Goal: Transaction & Acquisition: Purchase product/service

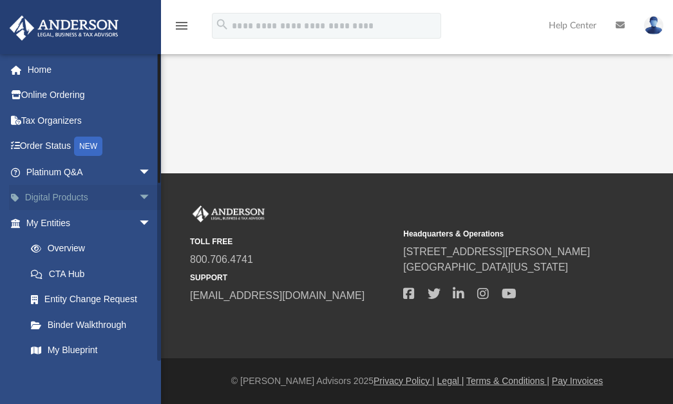
click at [138, 192] on span "arrow_drop_down" at bounding box center [151, 198] width 26 height 26
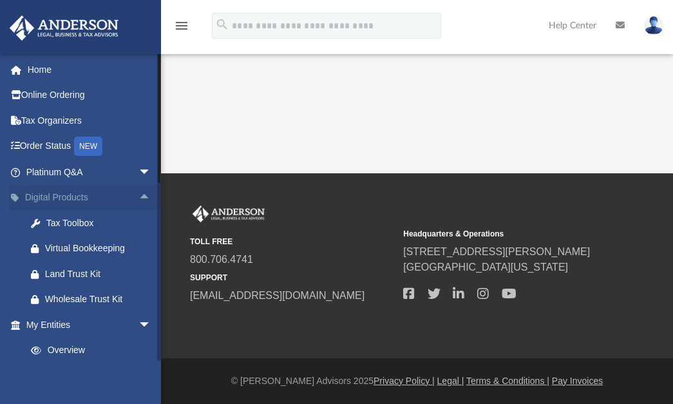
click at [138, 192] on span "arrow_drop_up" at bounding box center [151, 198] width 26 height 26
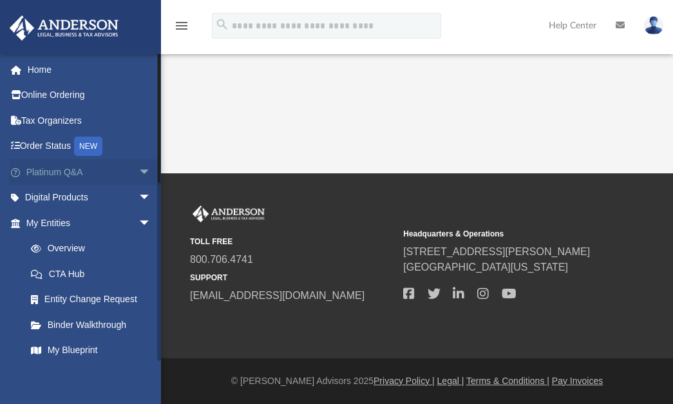
click at [138, 171] on span "arrow_drop_down" at bounding box center [151, 172] width 26 height 26
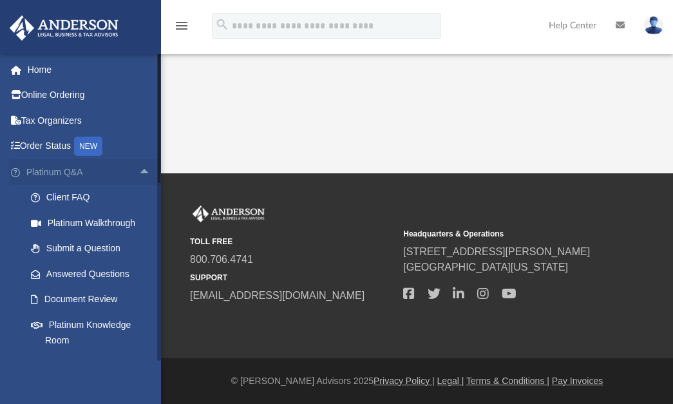
click at [138, 171] on span "arrow_drop_up" at bounding box center [151, 172] width 26 height 26
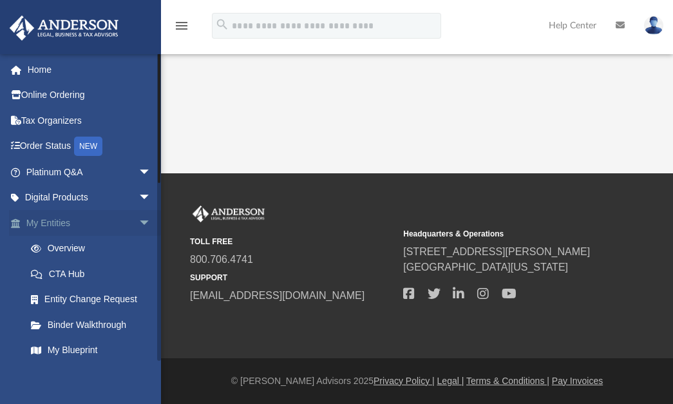
click at [138, 221] on span "arrow_drop_down" at bounding box center [151, 223] width 26 height 26
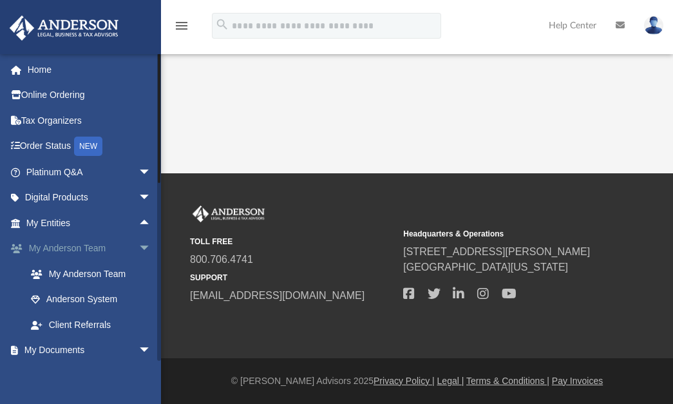
click at [138, 243] on span "arrow_drop_down" at bounding box center [151, 249] width 26 height 26
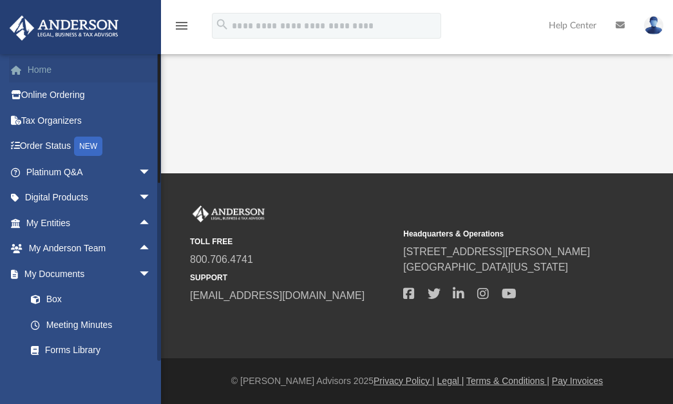
click at [36, 74] on link "Home" at bounding box center [90, 70] width 162 height 26
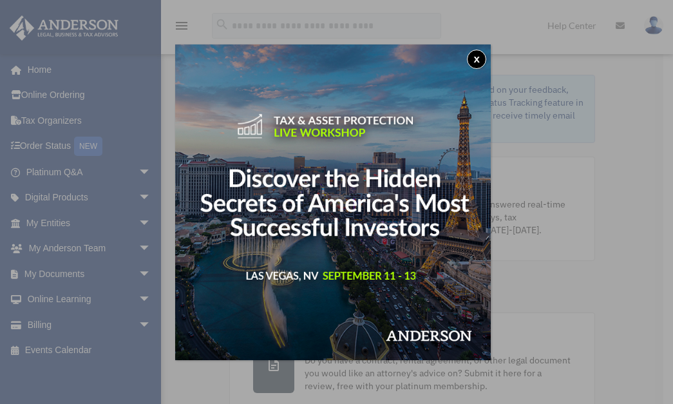
click at [476, 61] on button "x" at bounding box center [476, 59] width 19 height 19
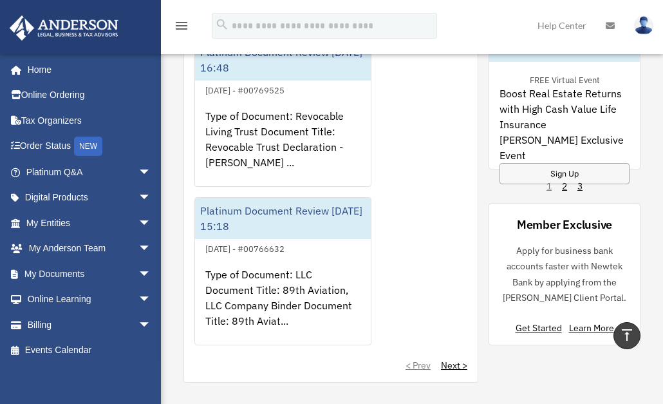
scroll to position [1209, 0]
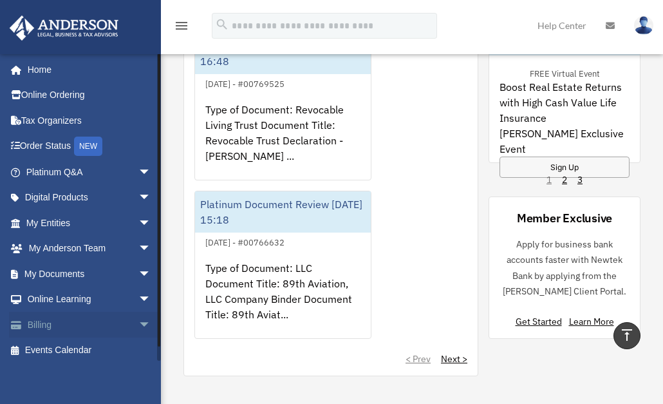
click at [138, 326] on span "arrow_drop_down" at bounding box center [151, 325] width 26 height 26
click at [82, 345] on link "$ Open Invoices" at bounding box center [94, 350] width 153 height 26
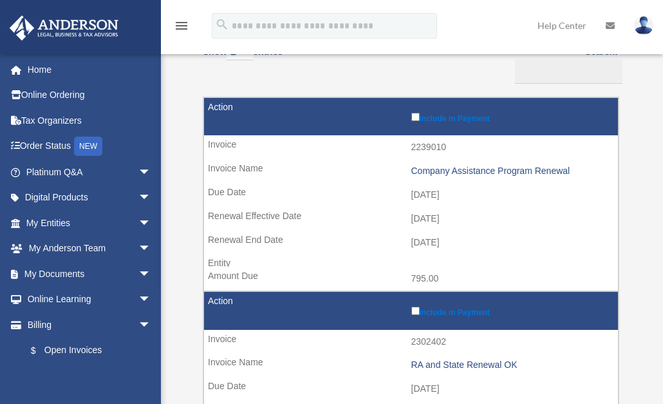
scroll to position [122, 0]
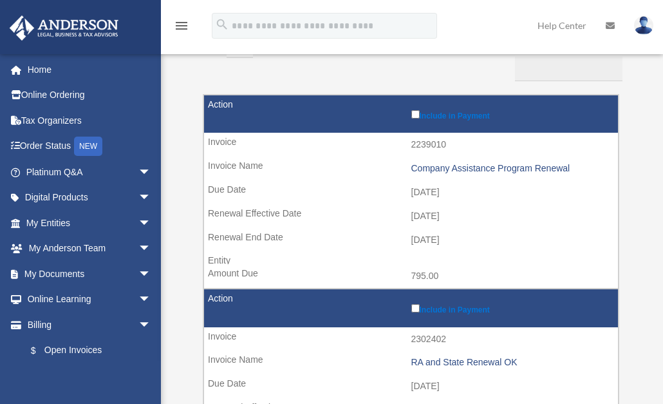
click at [443, 115] on label "Include in Payment" at bounding box center [511, 114] width 201 height 13
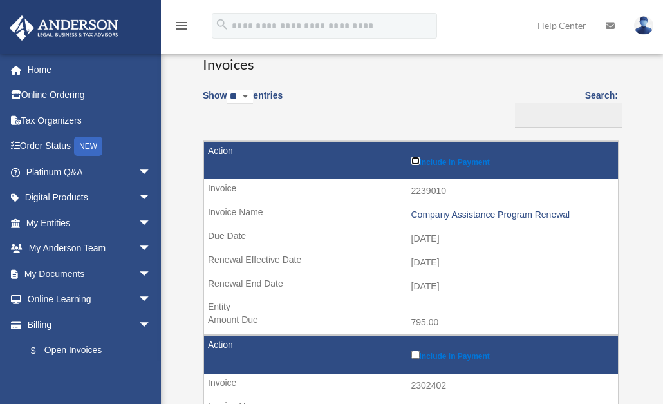
scroll to position [105, 0]
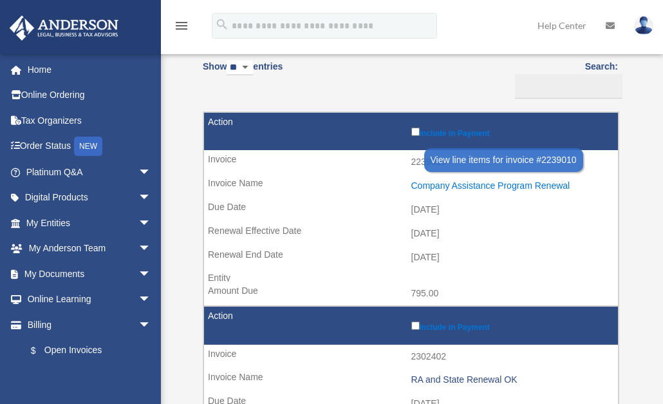
click at [500, 185] on div "Company Assistance Program Renewal" at bounding box center [511, 185] width 201 height 11
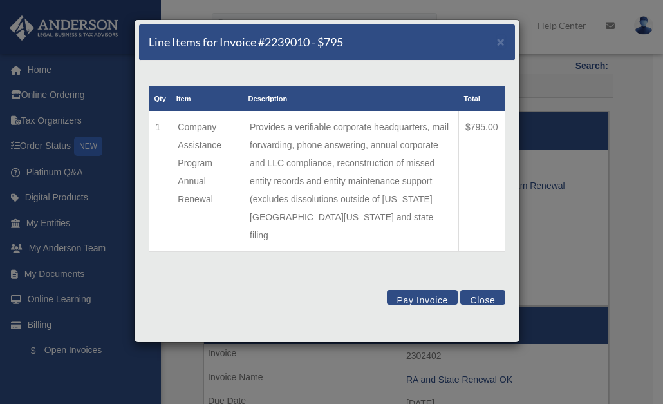
click at [419, 290] on button "Pay Invoice" at bounding box center [422, 297] width 71 height 15
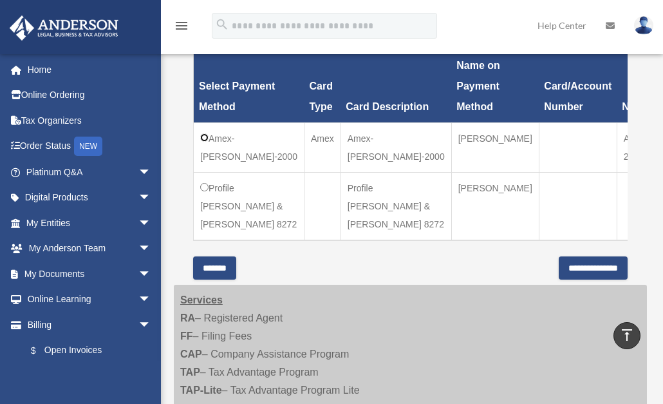
scroll to position [375, 0]
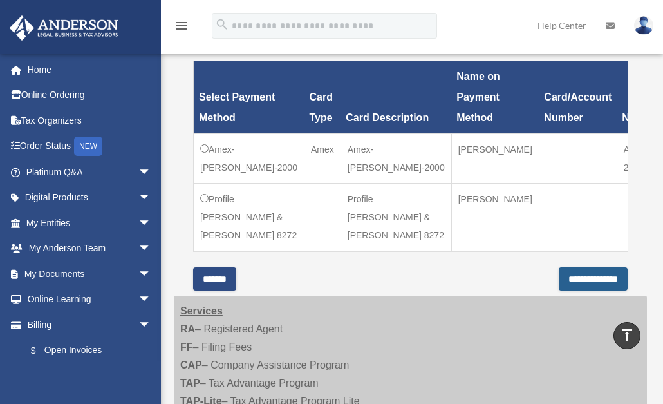
click at [563, 290] on input "**********" at bounding box center [593, 278] width 69 height 23
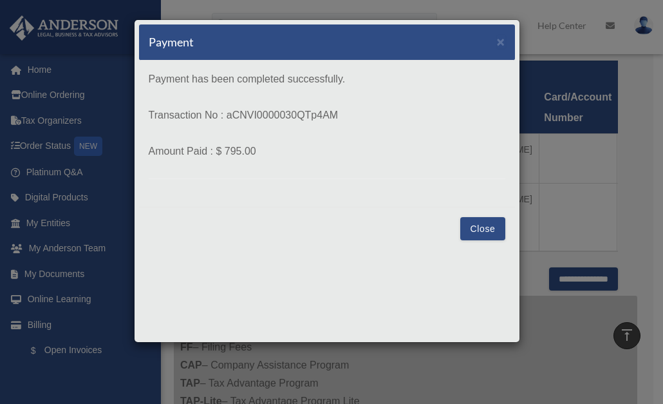
click at [488, 233] on button "Close" at bounding box center [482, 228] width 44 height 23
